Goal: Entertainment & Leisure: Browse casually

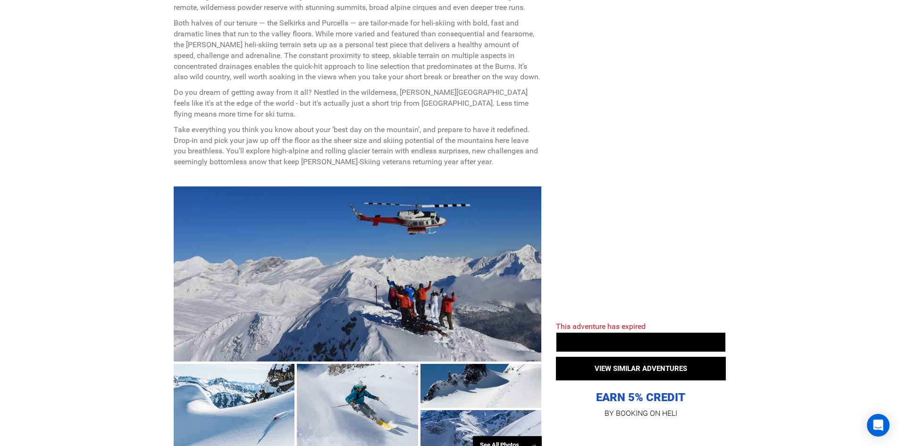
scroll to position [613, 0]
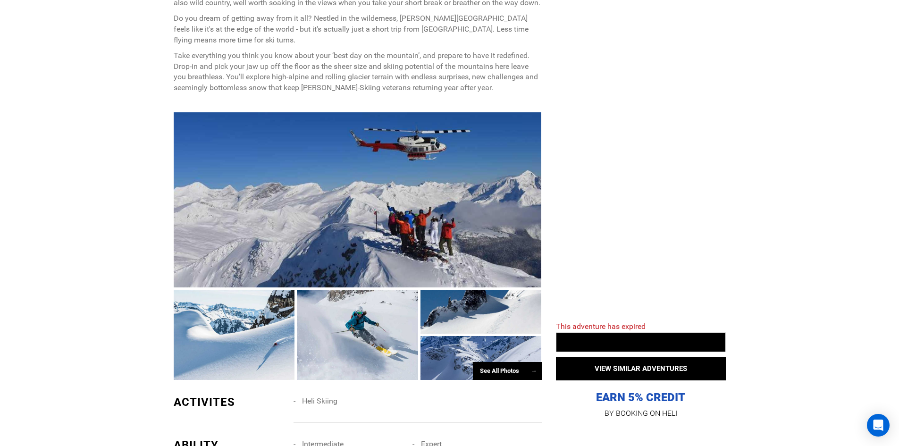
click at [506, 371] on div "See All Photos →" at bounding box center [507, 371] width 69 height 18
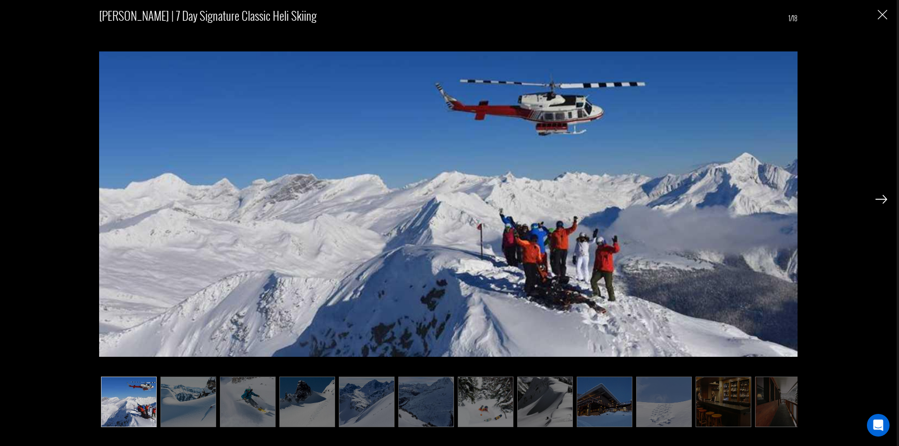
click at [605, 397] on img at bounding box center [604, 401] width 56 height 50
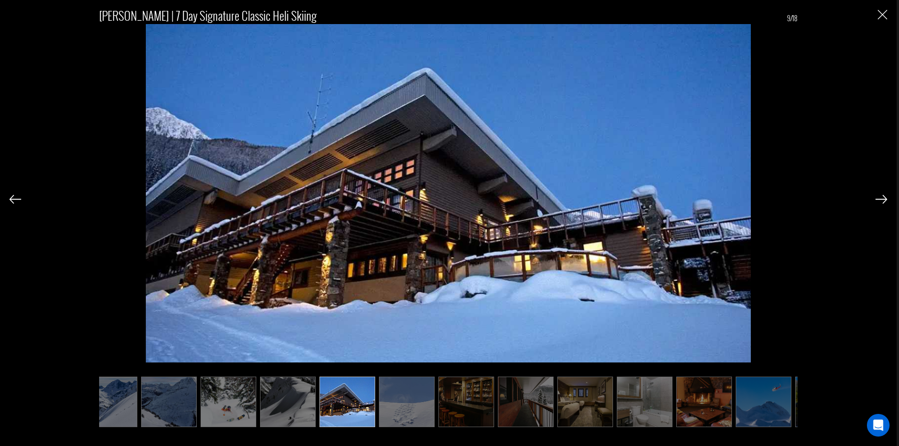
scroll to position [0, 372]
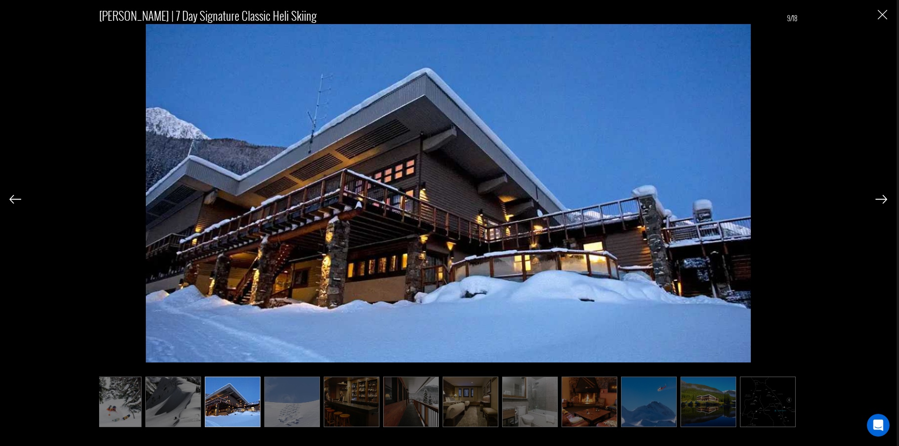
click at [665, 398] on img at bounding box center [649, 401] width 56 height 50
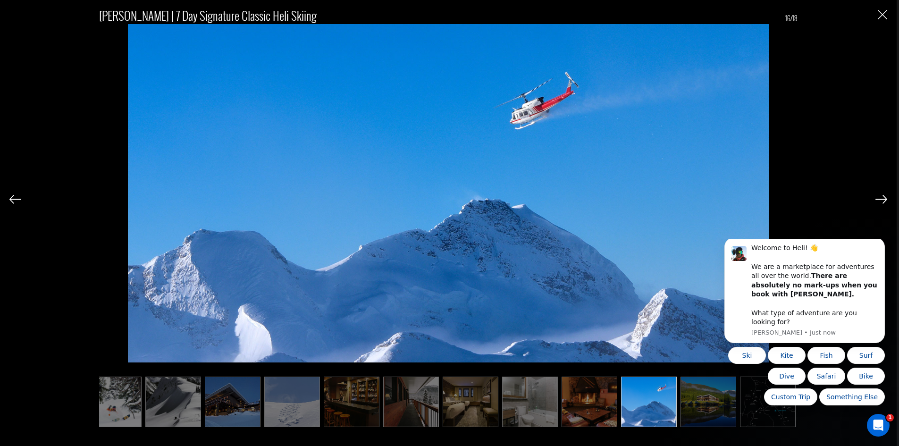
scroll to position [0, 0]
click at [674, 400] on img at bounding box center [649, 401] width 56 height 50
click at [702, 406] on img at bounding box center [708, 401] width 56 height 50
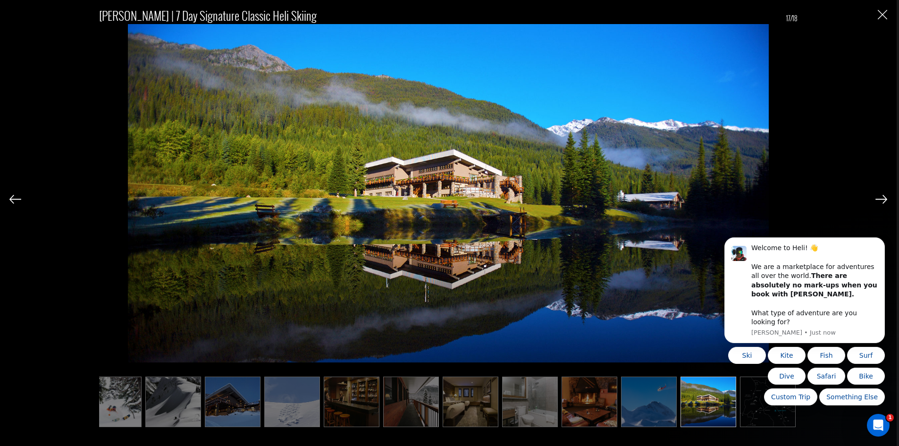
click at [751, 415] on body "Welcome to Heli! 👋 We are a marketplace for adventures all over the world. Ther…" at bounding box center [804, 338] width 181 height 199
click at [758, 406] on body "Welcome to Heli! 👋 We are a marketplace for adventures all over the world. Ther…" at bounding box center [804, 338] width 181 height 199
click at [877, 195] on img at bounding box center [881, 199] width 12 height 8
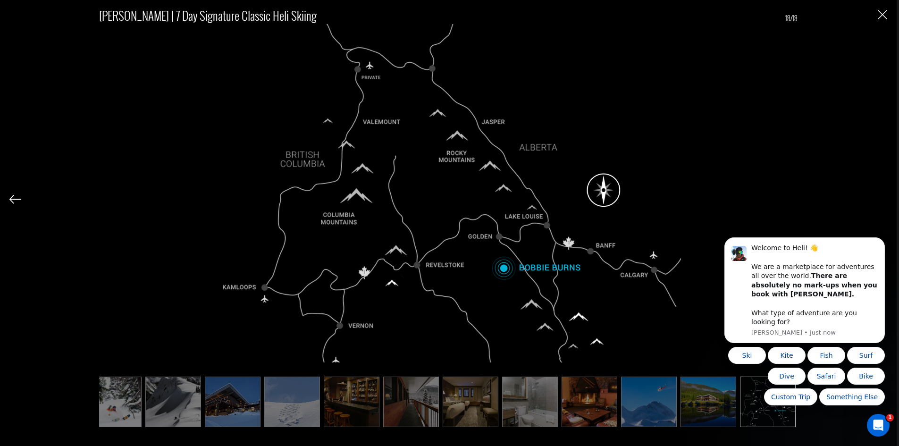
click at [151, 397] on img at bounding box center [173, 401] width 56 height 50
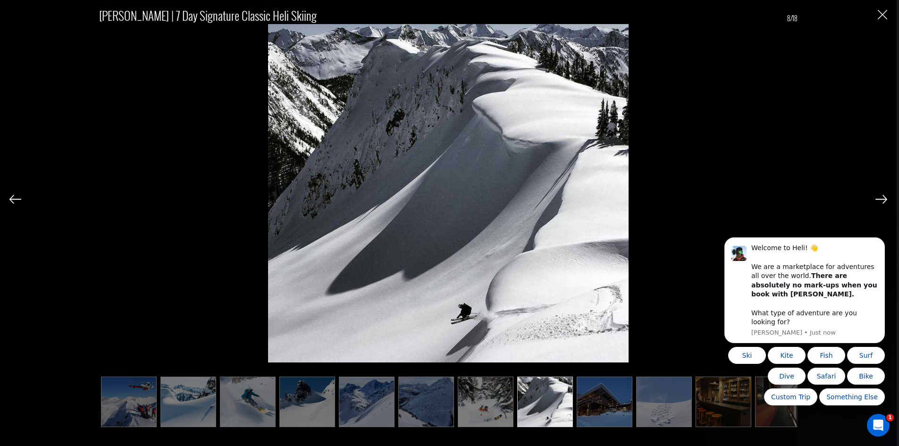
click at [312, 405] on img at bounding box center [307, 401] width 56 height 50
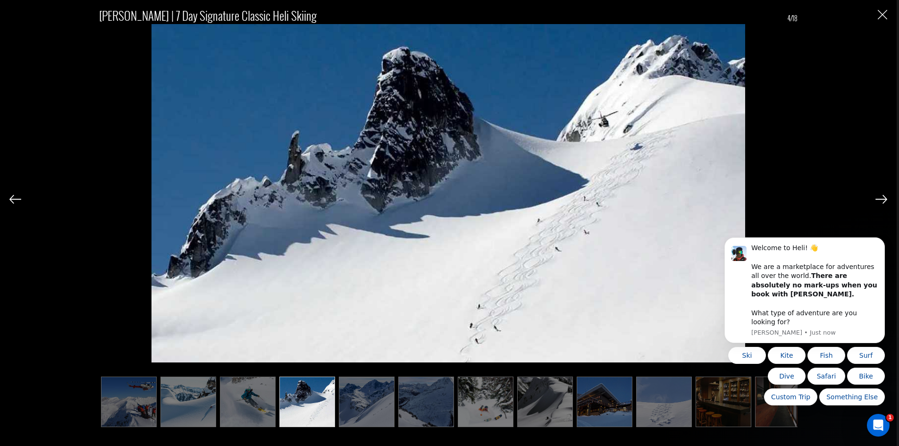
click at [266, 410] on img at bounding box center [248, 401] width 56 height 50
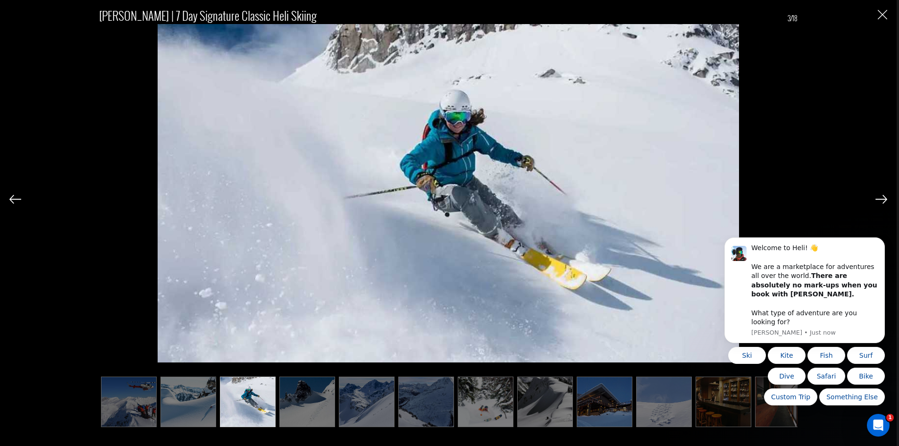
click at [195, 402] on img at bounding box center [188, 401] width 56 height 50
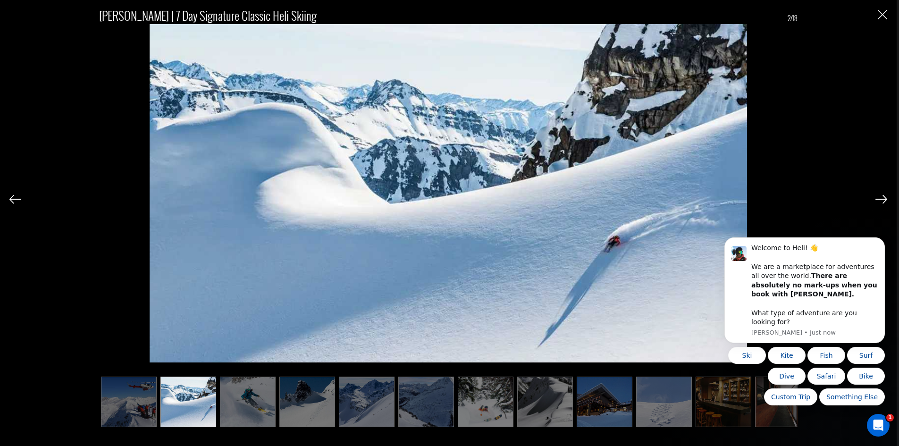
click at [146, 402] on img at bounding box center [129, 401] width 56 height 50
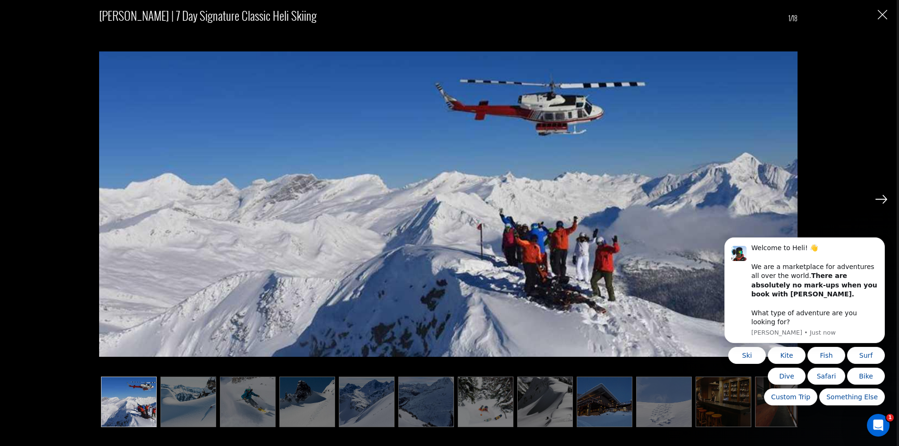
click at [873, 17] on div "[PERSON_NAME] | 7 Day Signature Classic Heli Skiing 1/18" at bounding box center [447, 212] width 877 height 424
click at [200, 395] on img at bounding box center [188, 401] width 56 height 50
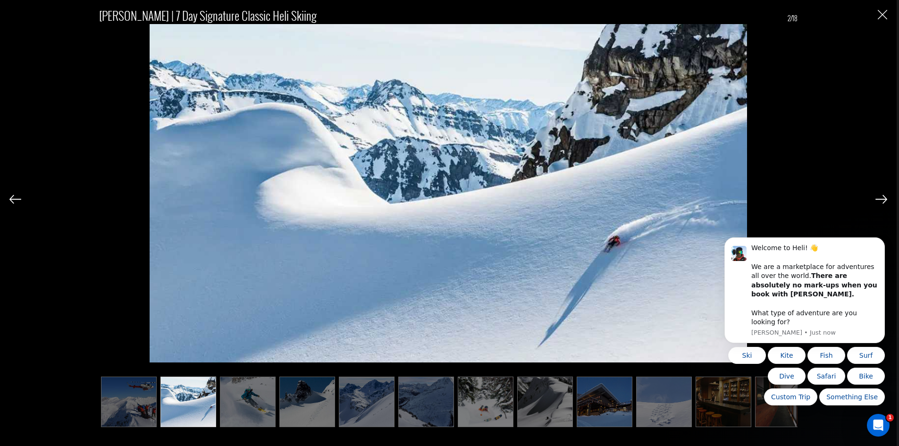
click at [240, 400] on img at bounding box center [248, 401] width 56 height 50
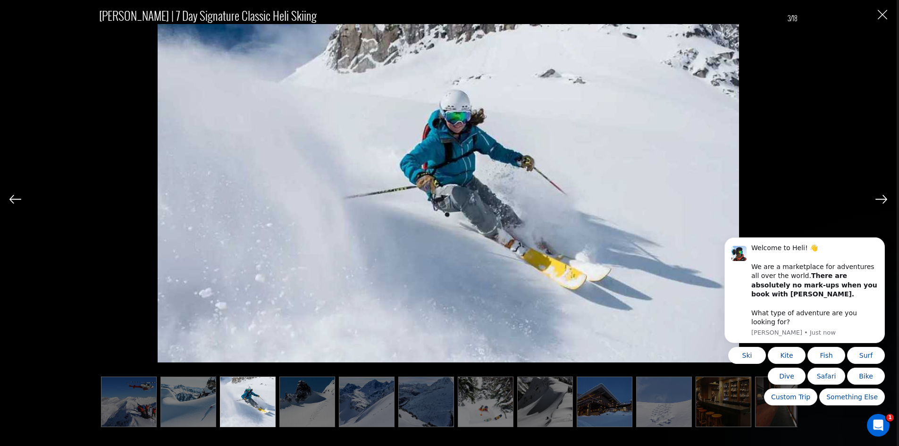
click at [882, 13] on img "Close" at bounding box center [881, 14] width 9 height 9
